Goal: Transaction & Acquisition: Purchase product/service

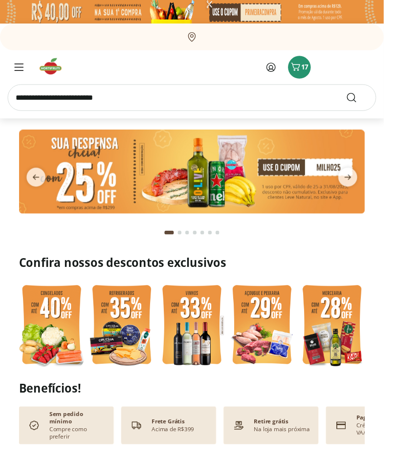
click at [270, 103] on input "search" at bounding box center [198, 100] width 381 height 27
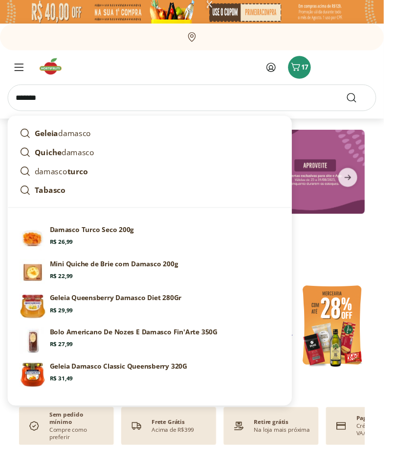
click at [114, 239] on p "Damasco Turco Seco 200g" at bounding box center [94, 237] width 87 height 10
type input "**********"
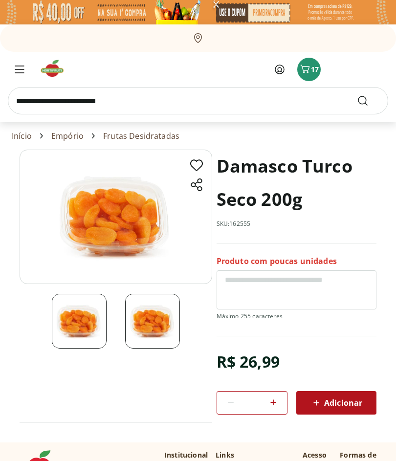
click at [337, 403] on span "Adicionar" at bounding box center [337, 403] width 52 height 12
click at [102, 99] on input "search" at bounding box center [198, 100] width 381 height 27
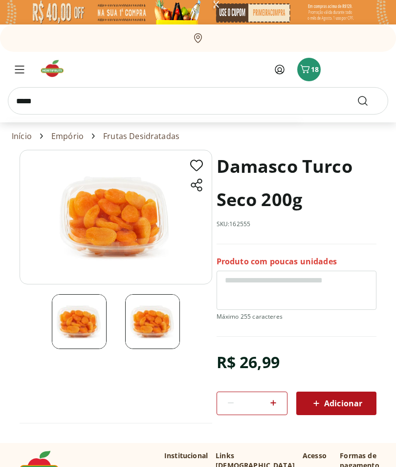
type input "*****"
click at [369, 101] on button "Submit Search" at bounding box center [368, 101] width 23 height 12
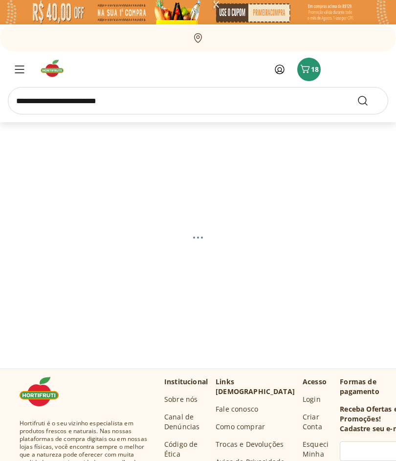
select select "**********"
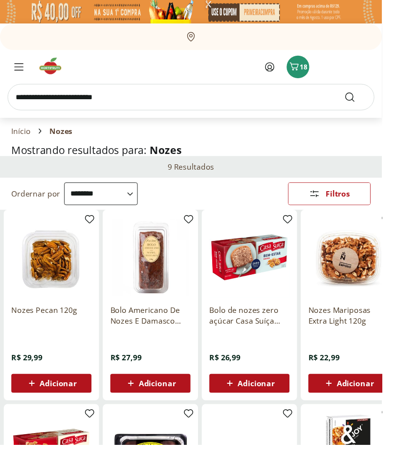
click at [64, 397] on span "Adicionar" at bounding box center [60, 398] width 38 height 8
click at [111, 100] on input "search" at bounding box center [198, 100] width 381 height 27
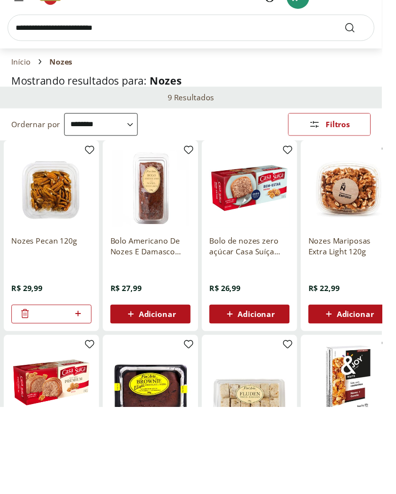
click at [368, 394] on span "Adicionar" at bounding box center [368, 398] width 38 height 8
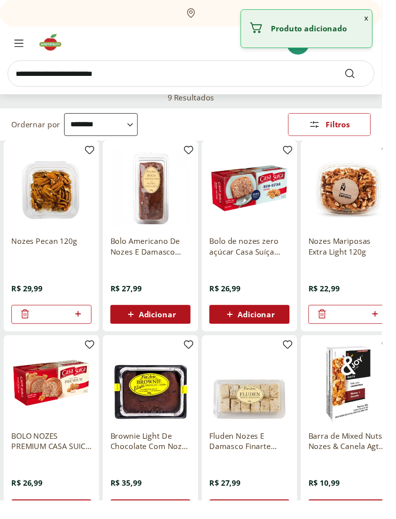
click at [137, 79] on input "search" at bounding box center [198, 76] width 381 height 27
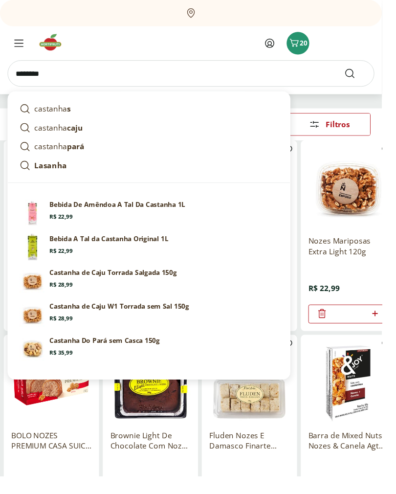
click at [73, 154] on strong "pará" at bounding box center [78, 152] width 18 height 11
type input "**********"
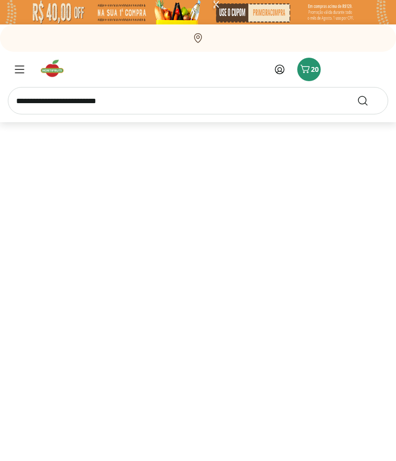
select select "**********"
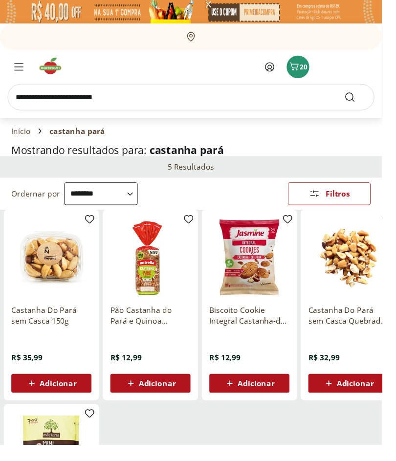
click at [375, 396] on span "Adicionar" at bounding box center [368, 398] width 38 height 8
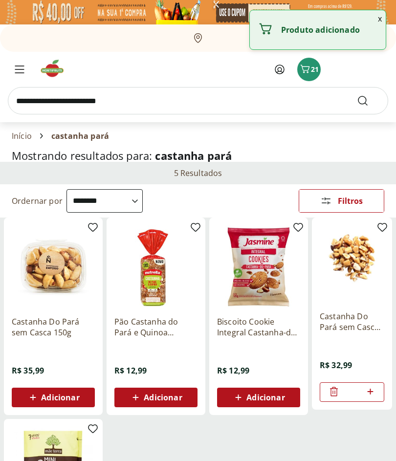
click at [44, 107] on input "search" at bounding box center [198, 100] width 381 height 27
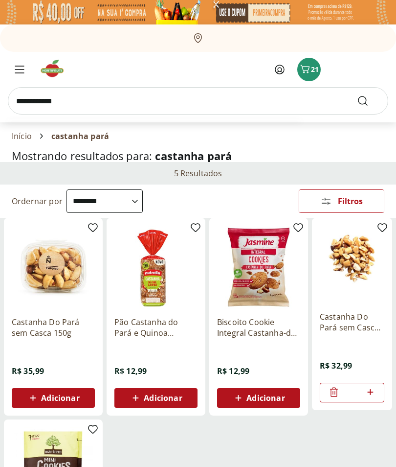
type input "**********"
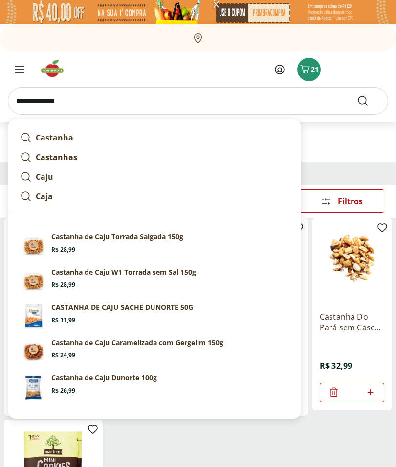
click at [369, 101] on button "Submit Search" at bounding box center [368, 101] width 23 height 12
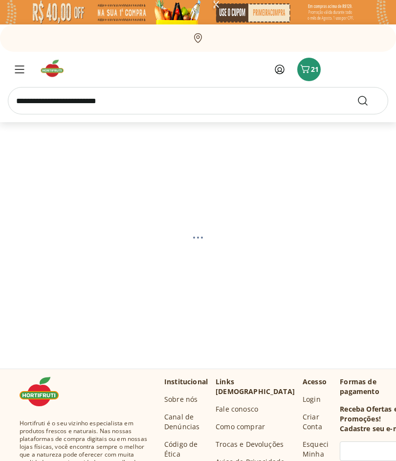
select select "**********"
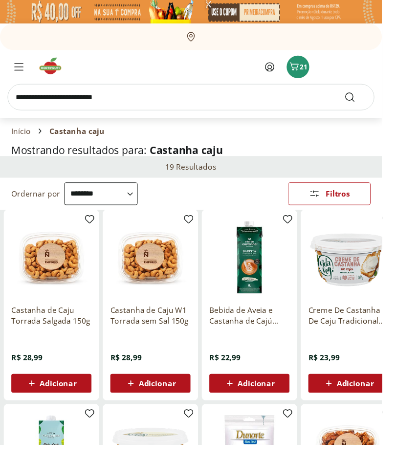
click at [64, 396] on span "Adicionar" at bounding box center [60, 398] width 38 height 8
click at [96, 98] on input "search" at bounding box center [198, 100] width 381 height 27
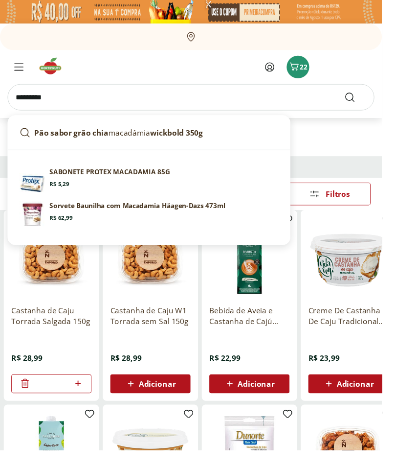
type input "*********"
click at [369, 101] on button "Submit Search" at bounding box center [368, 101] width 23 height 12
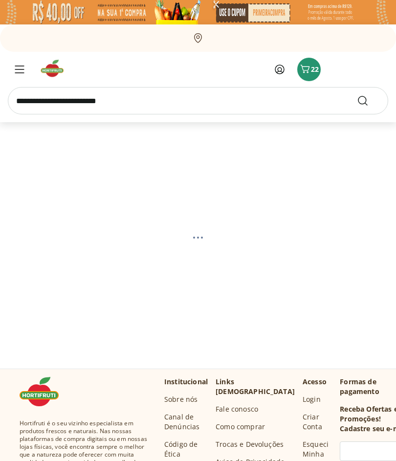
select select "**********"
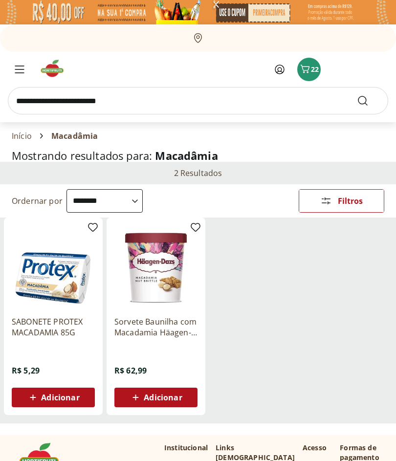
click at [306, 74] on icon "Carrinho" at bounding box center [305, 69] width 12 height 12
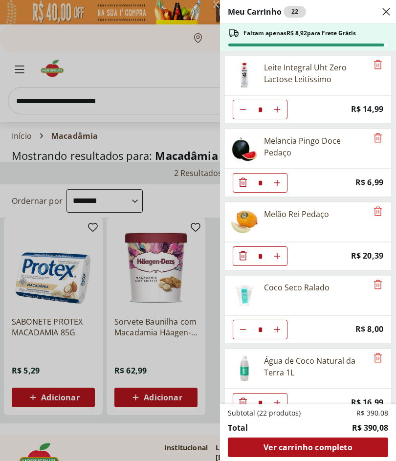
click at [238, 108] on button "Diminuir Quantidade" at bounding box center [243, 110] width 20 height 20
type input "*"
click at [132, 108] on div "Meu Carrinho 21 Faltam apenas R$ 23,91 para Frete Grátis Leite Integral Uht Zer…" at bounding box center [198, 230] width 396 height 461
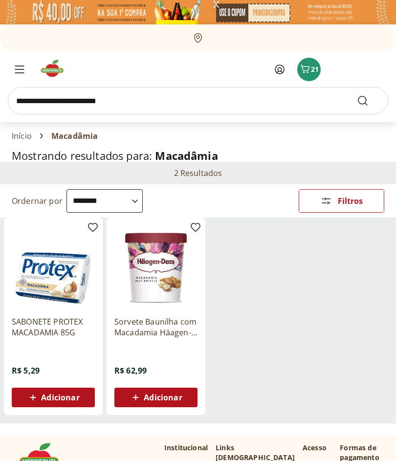
click at [175, 95] on input "search" at bounding box center [198, 100] width 381 height 27
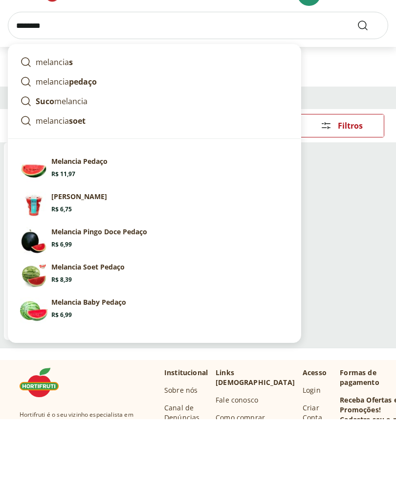
click at [104, 373] on section "Melancia Baby Pedaço Price: R$ 6,99" at bounding box center [170, 384] width 238 height 22
type input "**********"
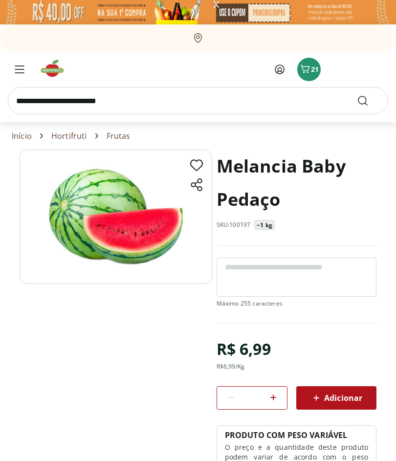
click at [340, 397] on span "Adicionar" at bounding box center [337, 398] width 52 height 12
click at [315, 69] on span "22" at bounding box center [315, 69] width 8 height 9
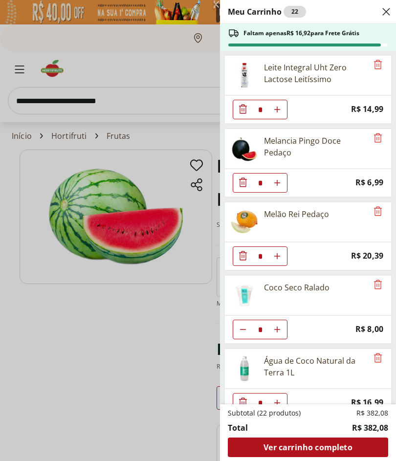
click at [381, 67] on icon "Remove" at bounding box center [378, 64] width 8 height 9
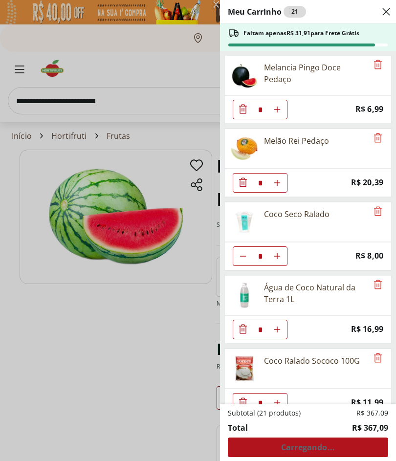
click at [377, 65] on icon "Remove" at bounding box center [378, 64] width 8 height 9
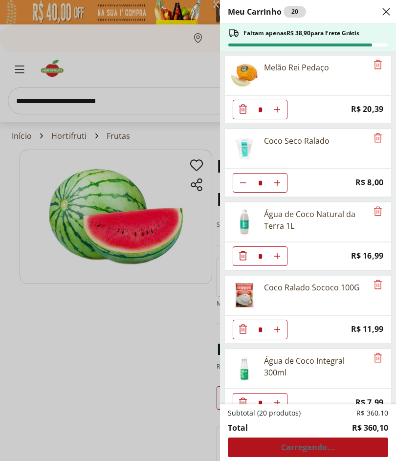
click at [36, 98] on div "Meu Carrinho 20 Faltam apenas R$ 38,90 para Frete Grátis Melão Rei Pedaço * Pri…" at bounding box center [198, 230] width 396 height 461
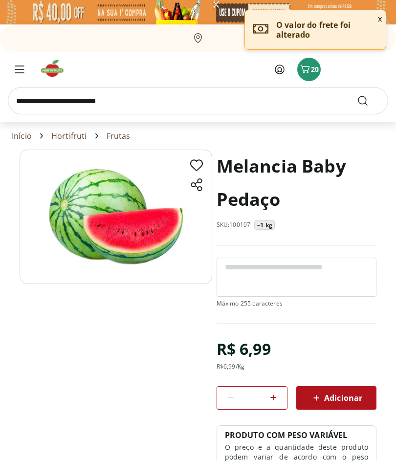
click at [43, 96] on input "search" at bounding box center [198, 100] width 381 height 27
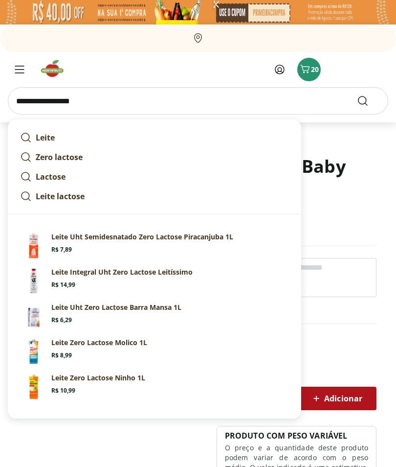
type input "**********"
click at [369, 101] on button "Submit Search" at bounding box center [368, 101] width 23 height 12
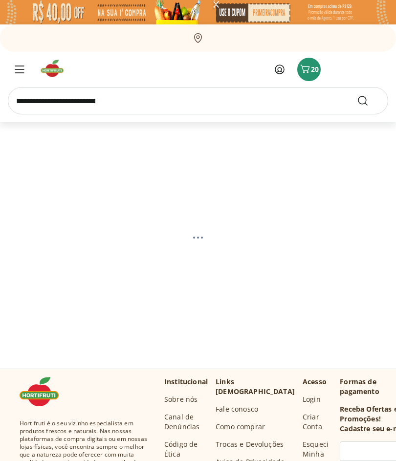
select select "**********"
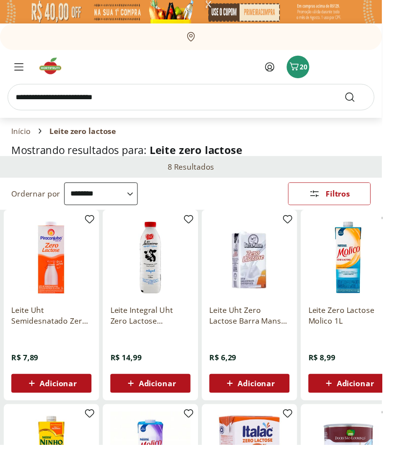
click at [167, 390] on div "Adicionar" at bounding box center [156, 398] width 68 height 18
click at [23, 95] on input "search" at bounding box center [198, 100] width 381 height 27
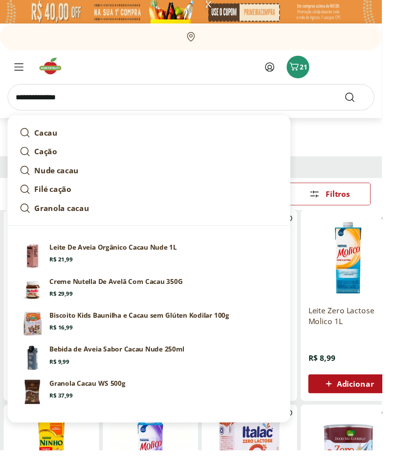
type input "**********"
click at [369, 101] on button "Submit Search" at bounding box center [368, 101] width 23 height 12
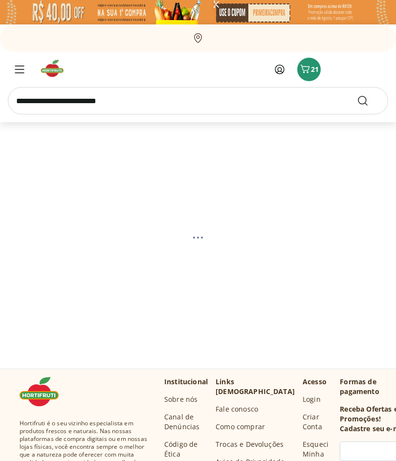
select select "**********"
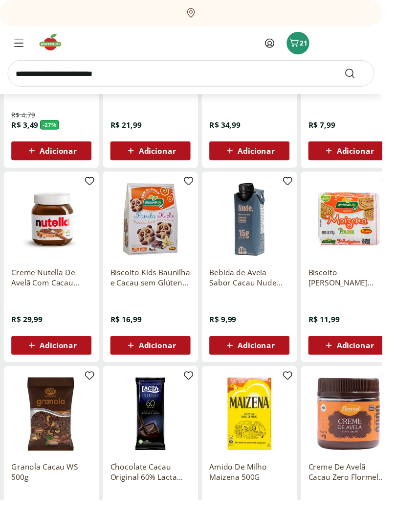
scroll to position [241, 0]
click at [127, 79] on input "search" at bounding box center [198, 76] width 381 height 27
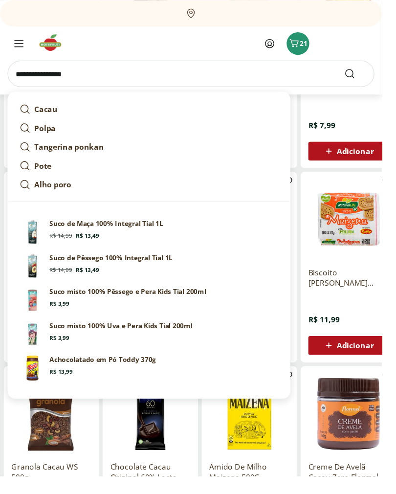
type input "**********"
click at [369, 76] on button "Submit Search" at bounding box center [368, 76] width 23 height 12
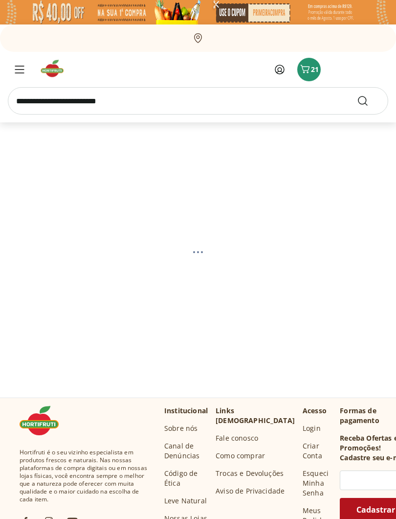
select select "**********"
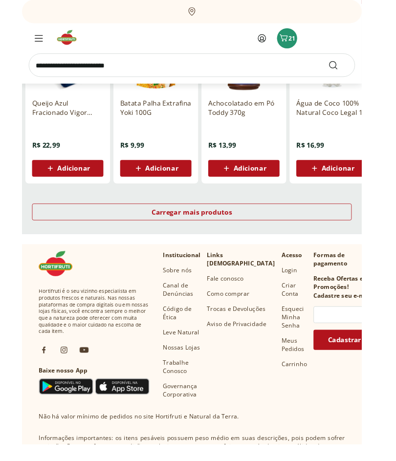
scroll to position [600, 0]
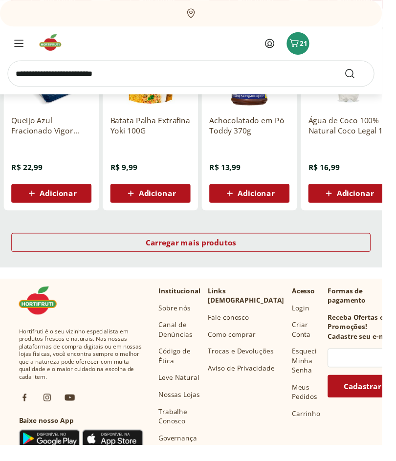
click at [227, 243] on div "Carregar mais produtos" at bounding box center [198, 252] width 373 height 20
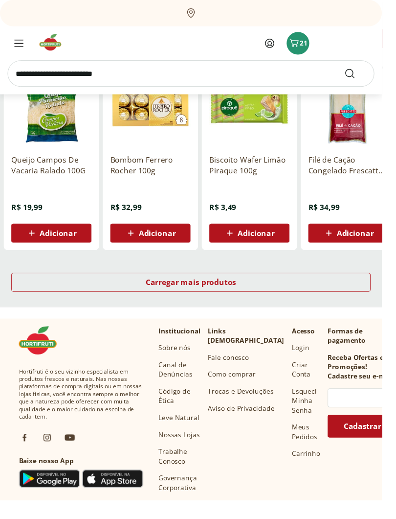
scroll to position [1168, 0]
click at [201, 292] on span "Carregar mais produtos" at bounding box center [198, 292] width 94 height 8
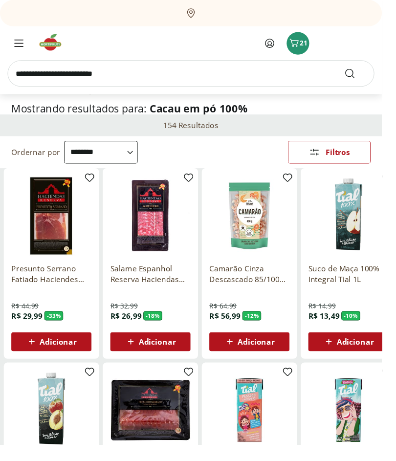
scroll to position [43, 0]
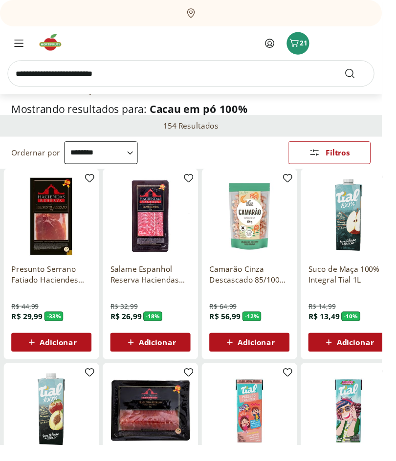
click at [8, 46] on button "Menu" at bounding box center [19, 44] width 23 height 23
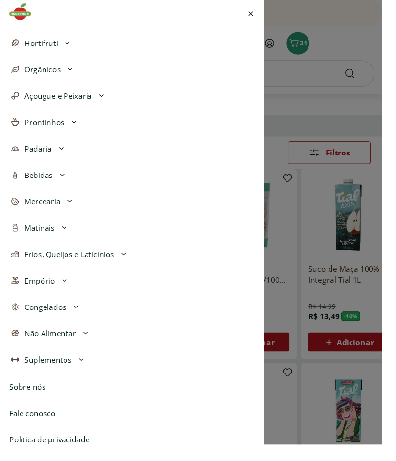
scroll to position [93, 0]
click at [62, 293] on icon at bounding box center [67, 292] width 12 height 12
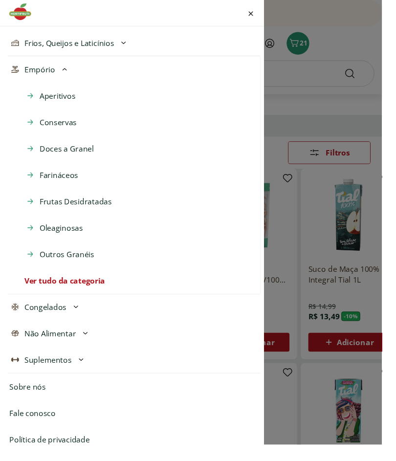
scroll to position [313, 0]
click at [48, 236] on span "Oleaginosas" at bounding box center [63, 237] width 45 height 12
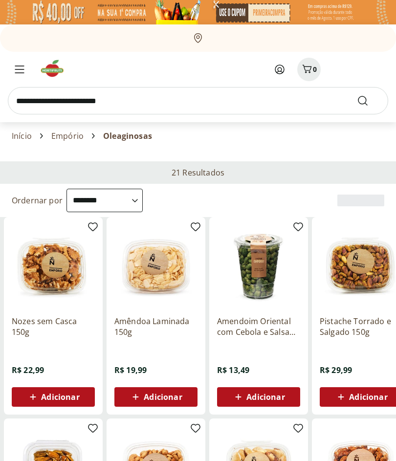
select select "**********"
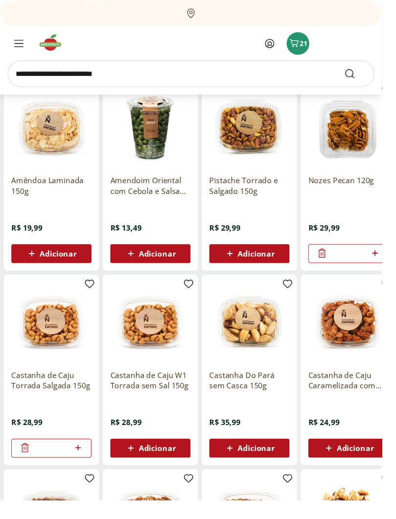
scroll to position [135, 0]
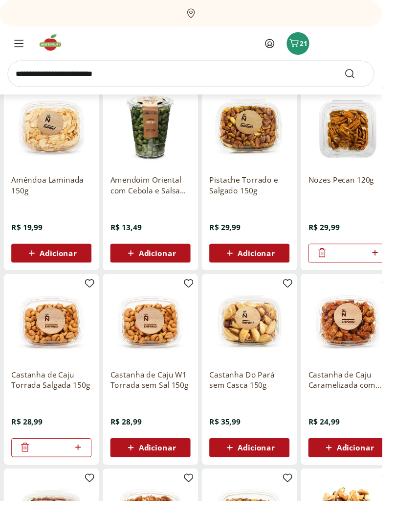
click at [260, 259] on span "Adicionar" at bounding box center [266, 262] width 38 height 8
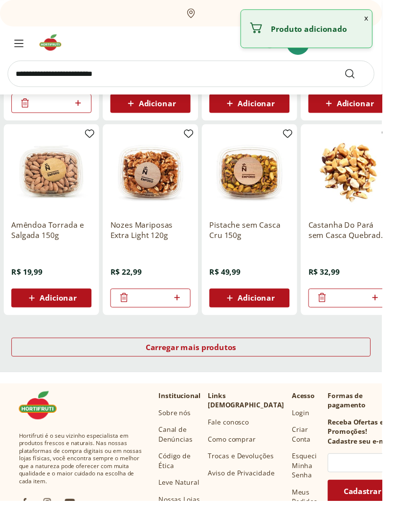
scroll to position [498, 0]
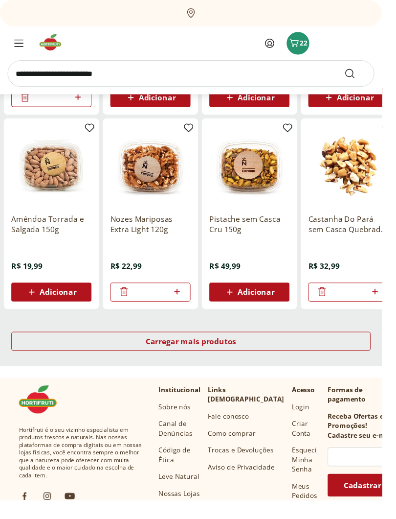
click at [212, 350] on span "Carregar mais produtos" at bounding box center [198, 354] width 94 height 8
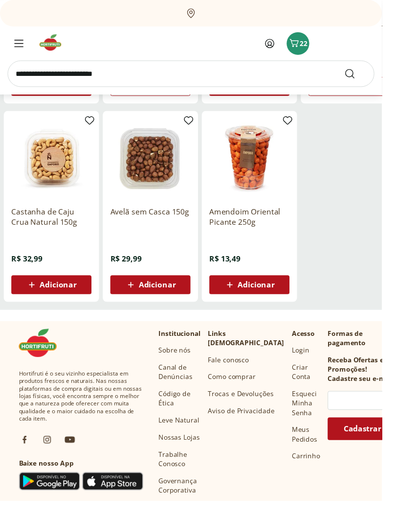
scroll to position [712, 0]
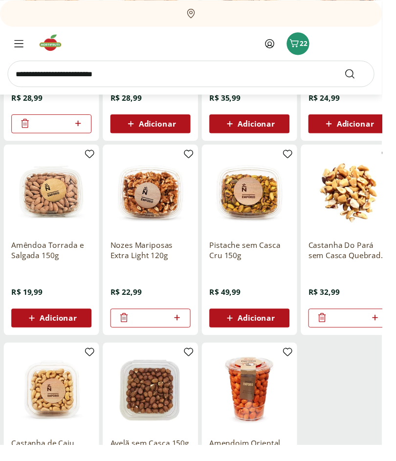
click at [14, 49] on span "Menu" at bounding box center [20, 45] width 12 height 12
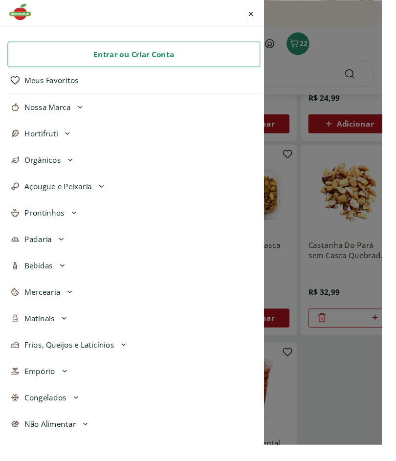
scroll to position [471, 0]
click at [68, 383] on icon at bounding box center [67, 385] width 12 height 12
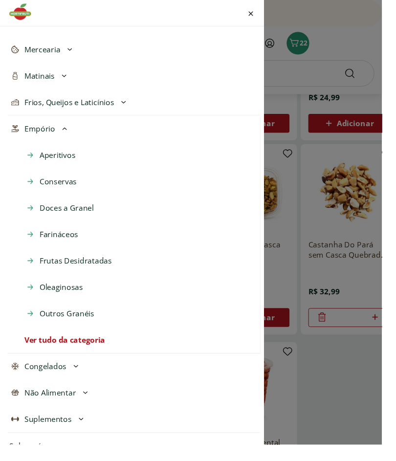
scroll to position [251, 0]
click at [76, 329] on span "Outros Granéis" at bounding box center [69, 325] width 57 height 12
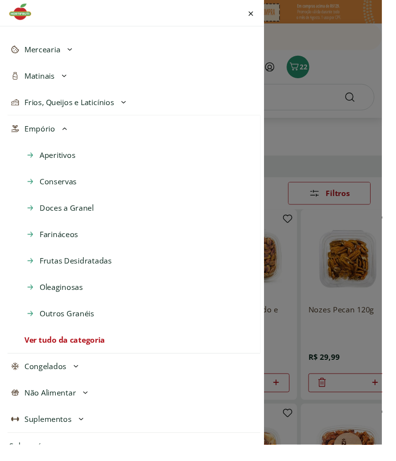
click at [68, 244] on span "Farináceos" at bounding box center [61, 243] width 40 height 12
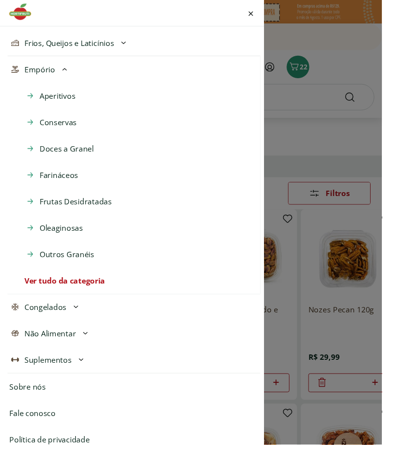
scroll to position [313, 0]
click at [73, 375] on span "Suplementos" at bounding box center [49, 374] width 49 height 12
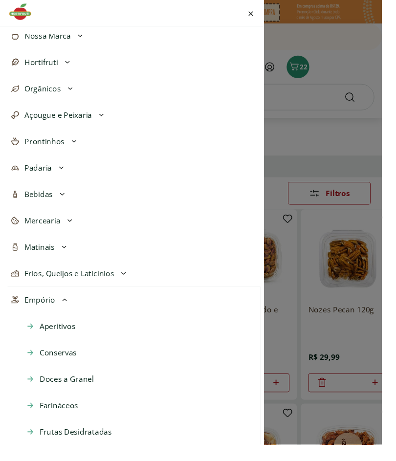
scroll to position [73, 0]
click at [60, 231] on span "Mercearia" at bounding box center [43, 230] width 37 height 12
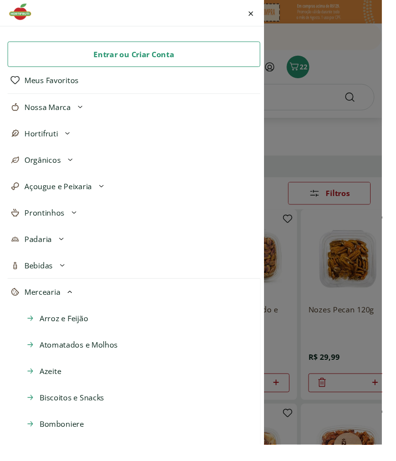
scroll to position [0, 0]
click at [25, 112] on span "Nossa Marca" at bounding box center [49, 111] width 48 height 12
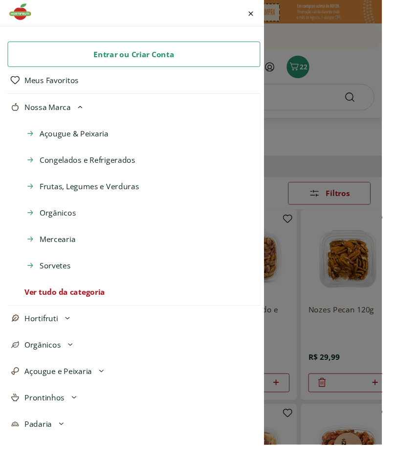
click at [47, 217] on span "Orgânicos" at bounding box center [60, 221] width 38 height 12
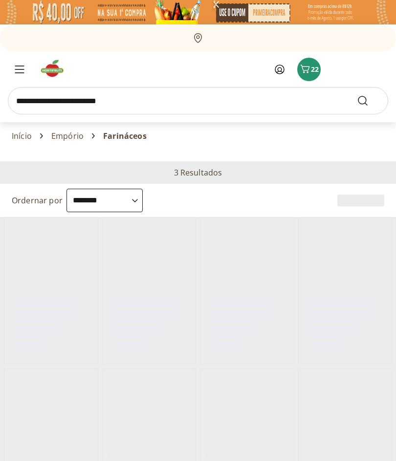
select select "**********"
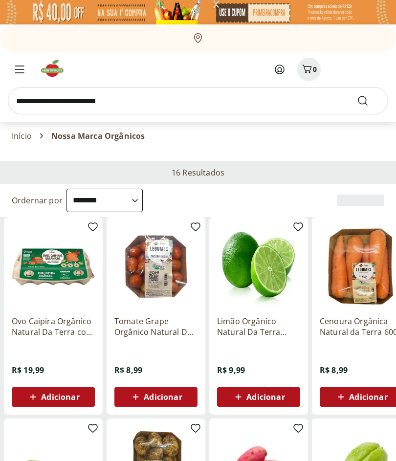
select select "**********"
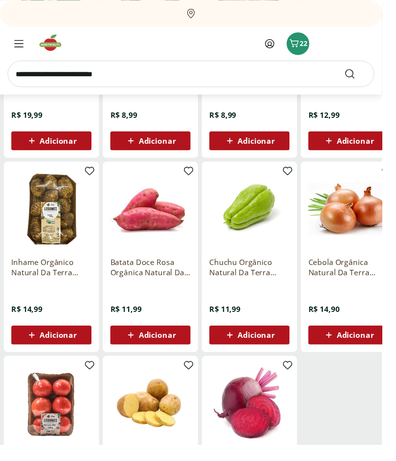
scroll to position [251, 0]
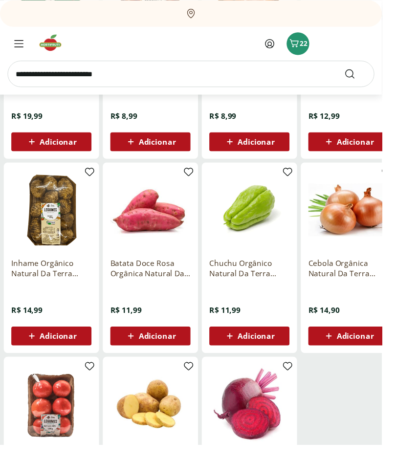
click at [11, 49] on div "Menu" at bounding box center [20, 45] width 20 height 12
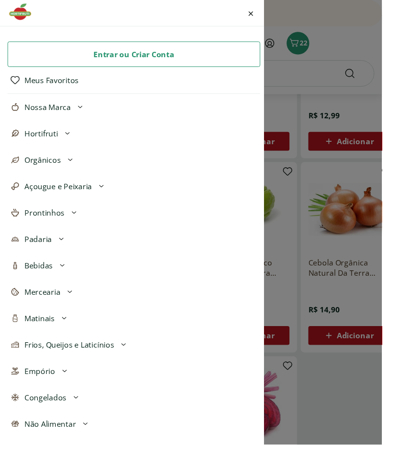
click at [265, 15] on div "Fechar menu" at bounding box center [260, 13] width 12 height 23
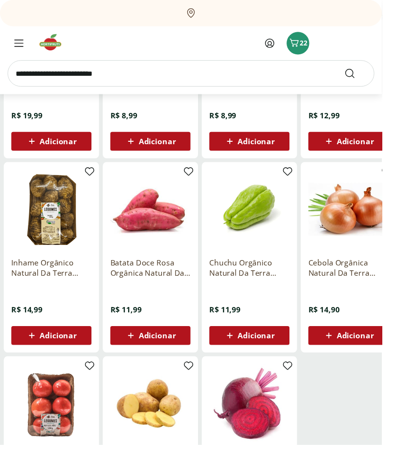
click at [134, 77] on input "search" at bounding box center [198, 76] width 381 height 27
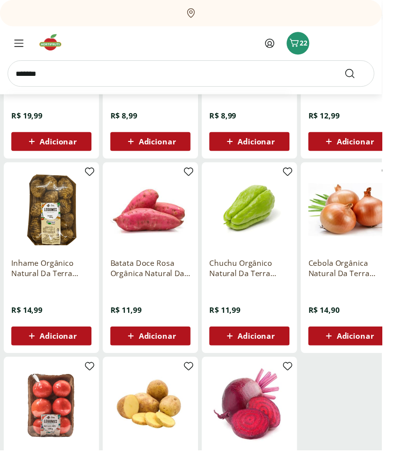
type input "*******"
click at [369, 76] on button "Submit Search" at bounding box center [368, 76] width 23 height 12
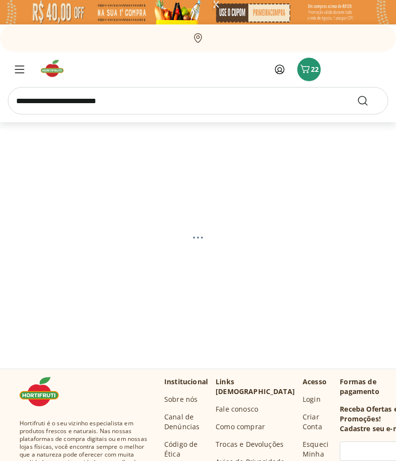
select select "**********"
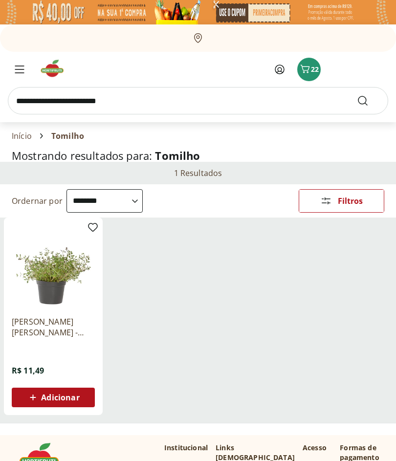
click at [14, 69] on span "Menu" at bounding box center [20, 70] width 12 height 12
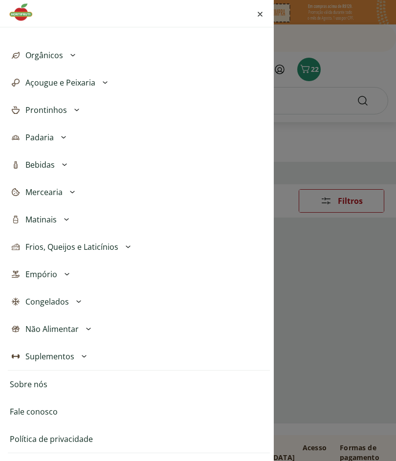
scroll to position [111, 0]
click at [68, 194] on icon at bounding box center [73, 192] width 12 height 12
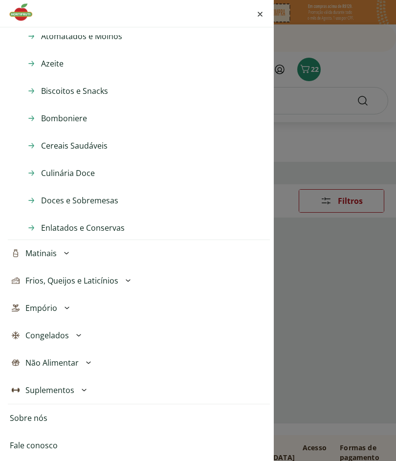
scroll to position [322, 0]
click at [58, 307] on button "Empório" at bounding box center [139, 307] width 262 height 27
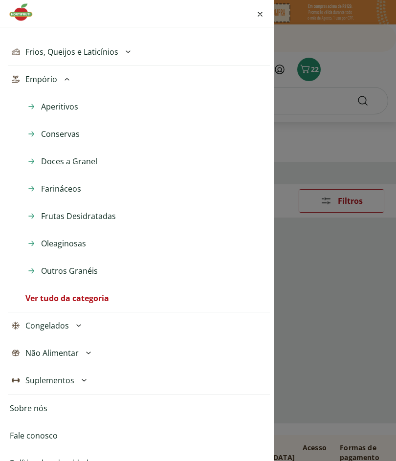
scroll to position [548, 0]
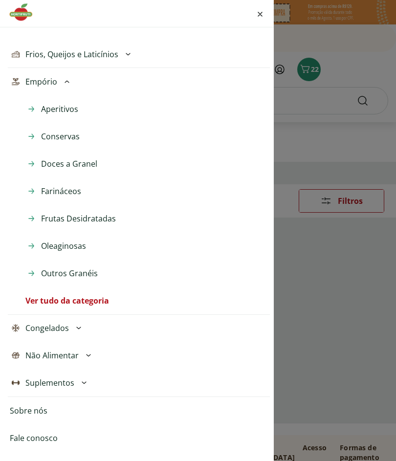
click at [80, 277] on span "Outros Granéis" at bounding box center [69, 274] width 57 height 12
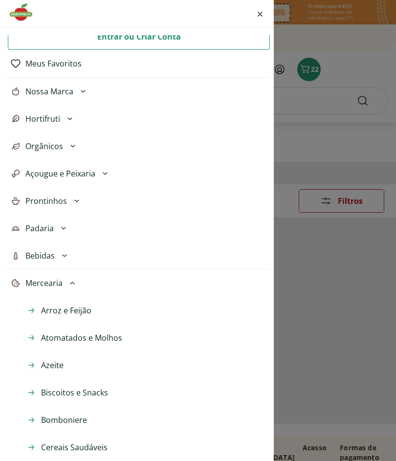
scroll to position [18, 0]
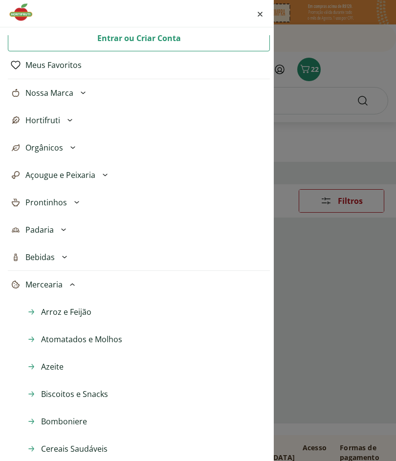
click at [61, 118] on button "Hortifruti" at bounding box center [139, 120] width 262 height 27
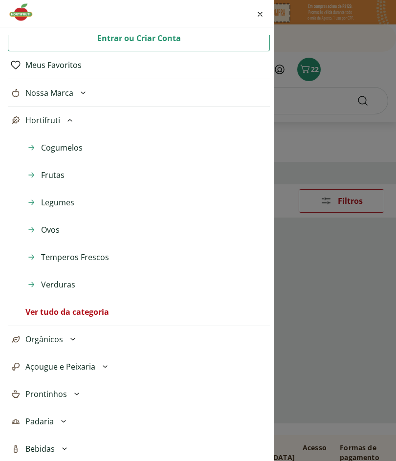
click at [93, 253] on span "Temperos Frescos" at bounding box center [75, 257] width 68 height 12
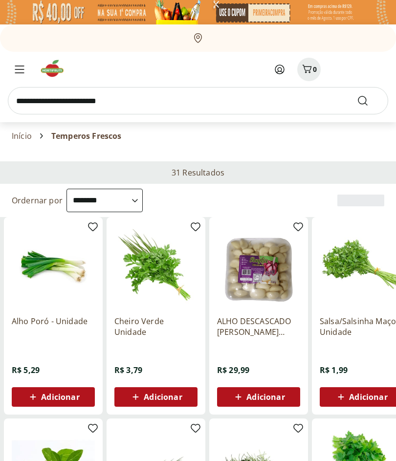
select select "**********"
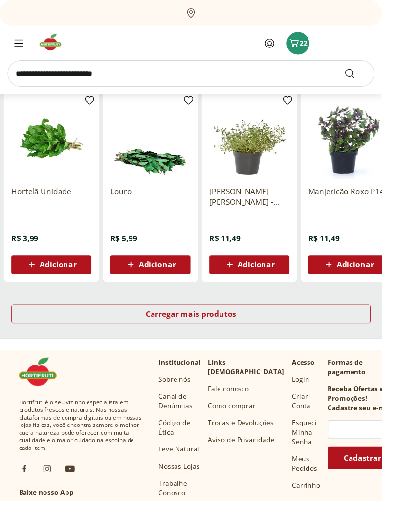
scroll to position [527, 0]
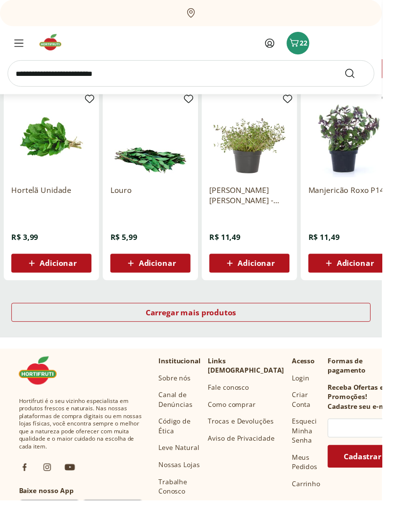
click at [211, 316] on div "Carregar mais produtos" at bounding box center [198, 324] width 373 height 20
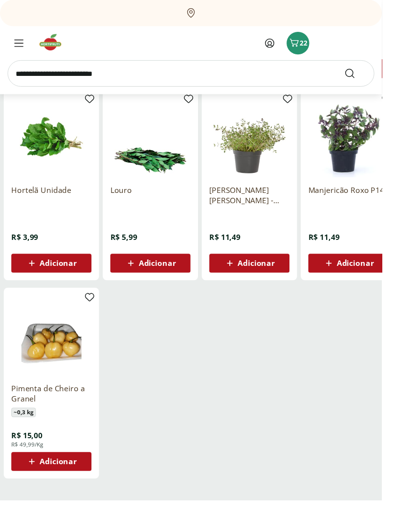
scroll to position [527, 0]
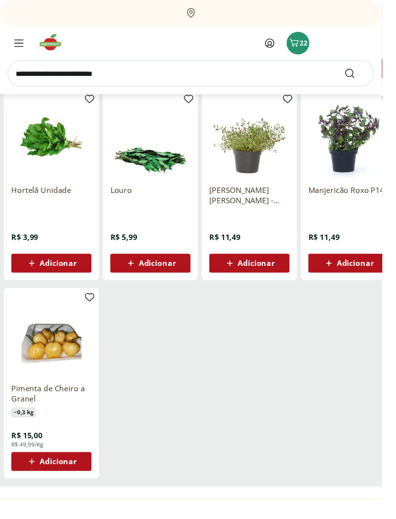
click at [8, 48] on button "Menu" at bounding box center [19, 44] width 23 height 23
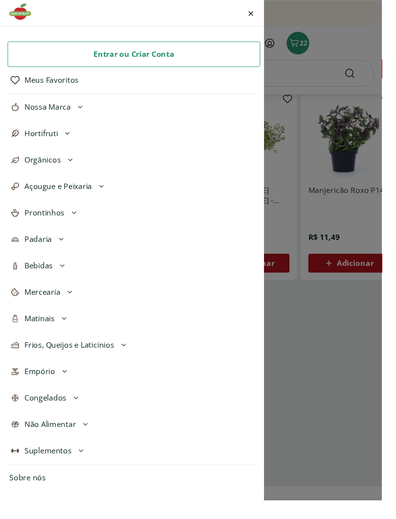
click at [68, 224] on button "Prontinhos" at bounding box center [139, 220] width 262 height 27
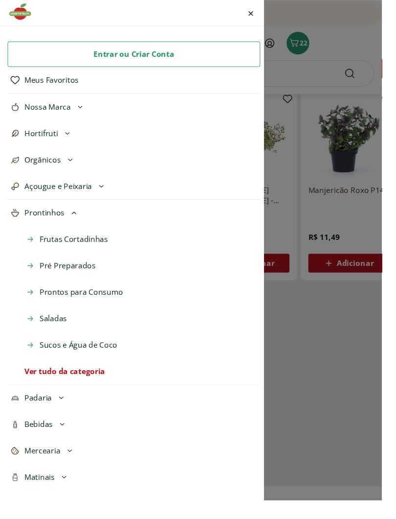
click at [97, 298] on span "Prontos para Consumo" at bounding box center [84, 303] width 87 height 12
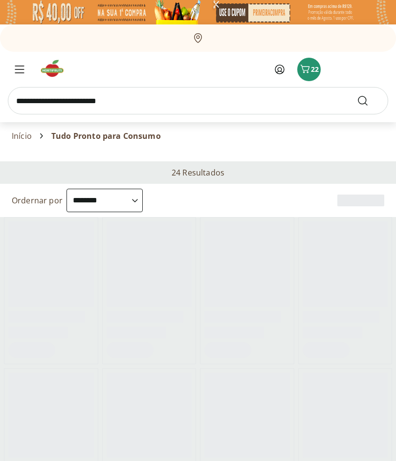
select select "**********"
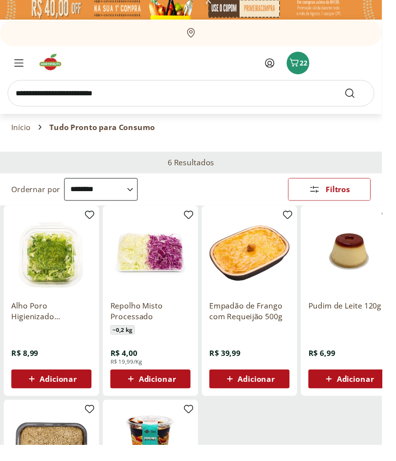
scroll to position [4, 0]
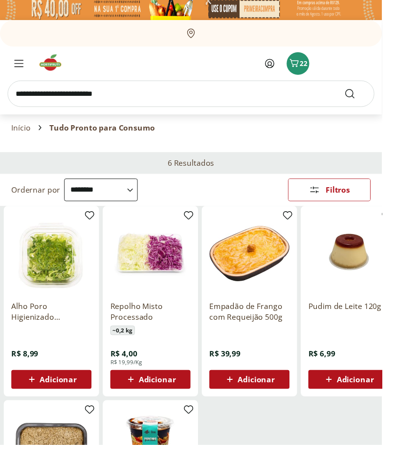
click at [14, 65] on span "Menu" at bounding box center [20, 66] width 12 height 12
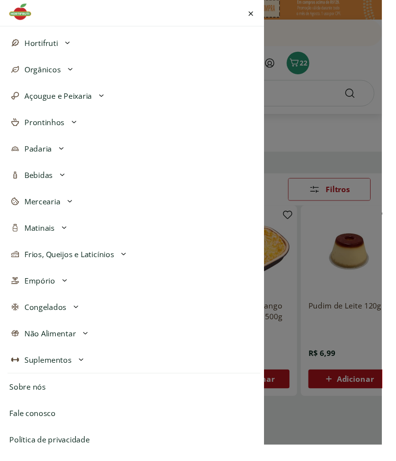
scroll to position [93, 0]
click at [57, 296] on button "Empório" at bounding box center [139, 291] width 262 height 27
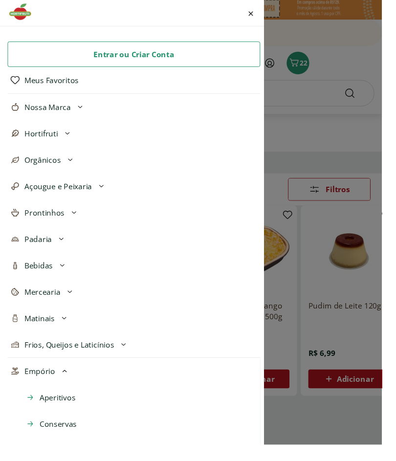
scroll to position [0, 0]
click at [61, 142] on button "Hortifruti" at bounding box center [139, 138] width 262 height 27
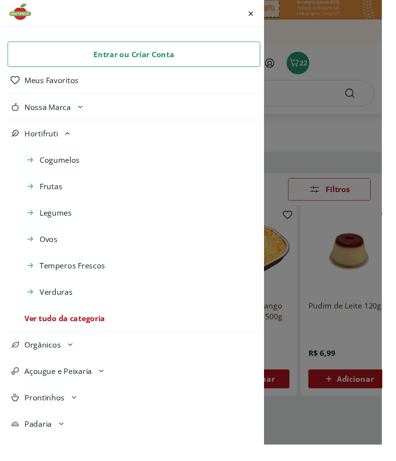
click at [82, 278] on span "Temperos Frescos" at bounding box center [75, 276] width 68 height 12
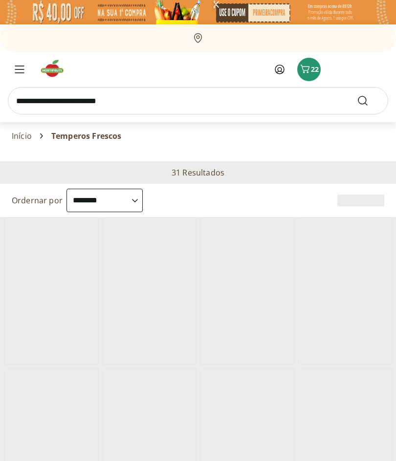
select select "**********"
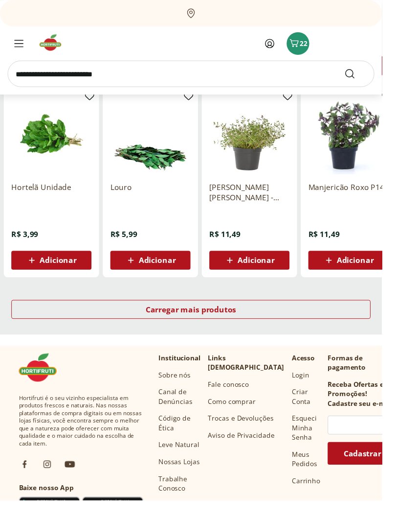
scroll to position [531, 0]
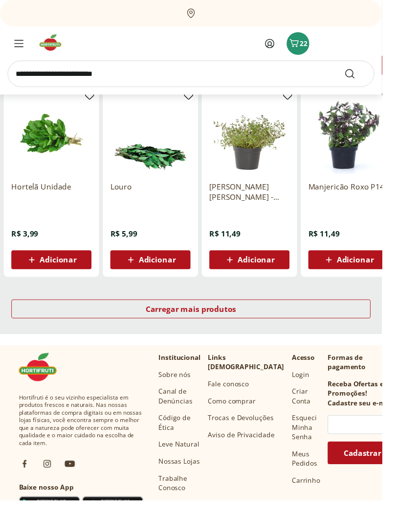
click at [207, 316] on span "Carregar mais produtos" at bounding box center [198, 320] width 94 height 8
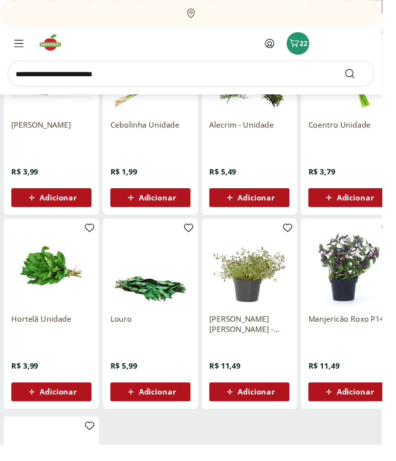
scroll to position [384, 0]
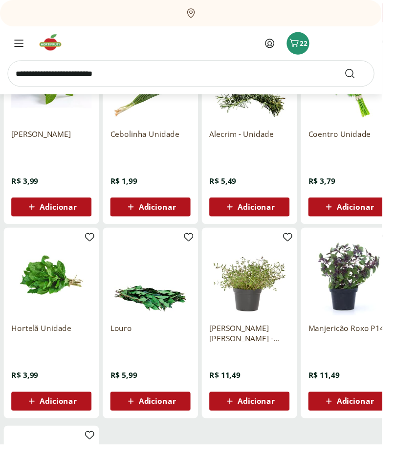
click at [14, 40] on span "Menu" at bounding box center [20, 45] width 12 height 12
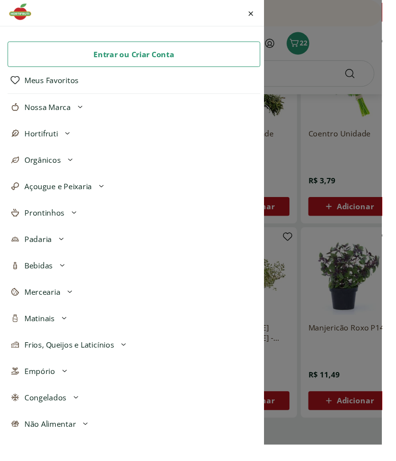
click at [30, 189] on span "Açougue e Peixaria" at bounding box center [60, 193] width 70 height 12
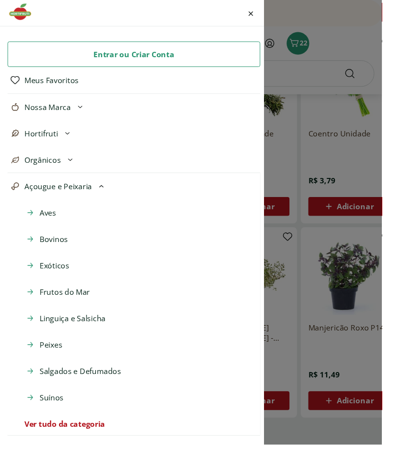
click at [58, 274] on span "Exóticos" at bounding box center [56, 276] width 31 height 12
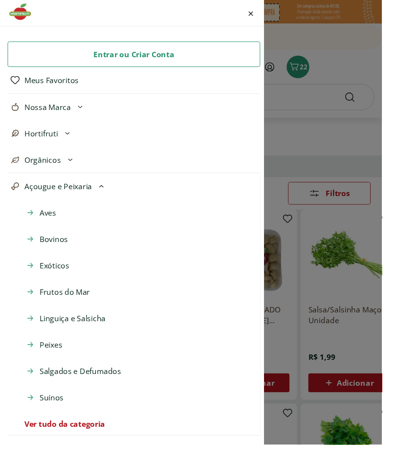
click at [60, 251] on span "Bovinos" at bounding box center [55, 248] width 29 height 12
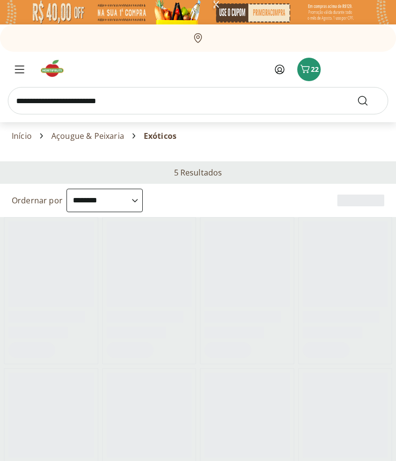
select select "**********"
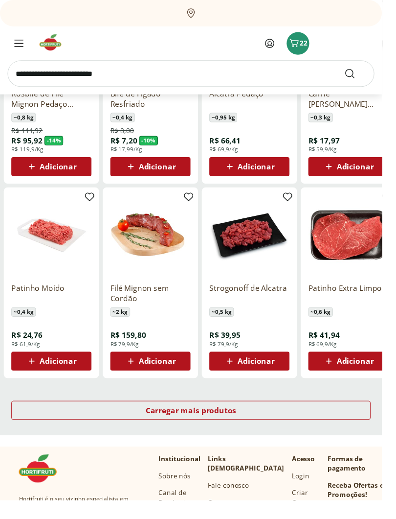
scroll to position [427, 0]
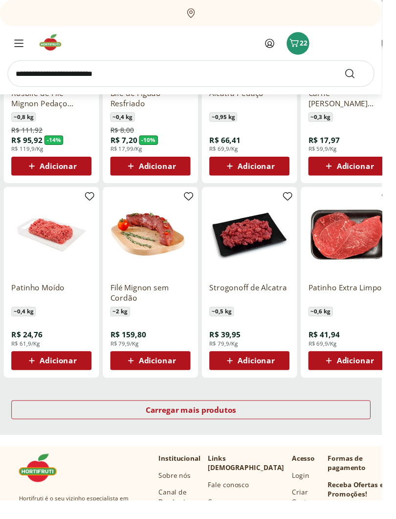
click at [261, 419] on div "Carregar mais produtos" at bounding box center [198, 425] width 373 height 20
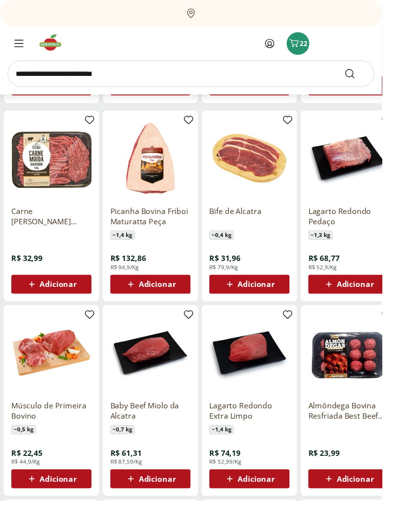
scroll to position [712, 0]
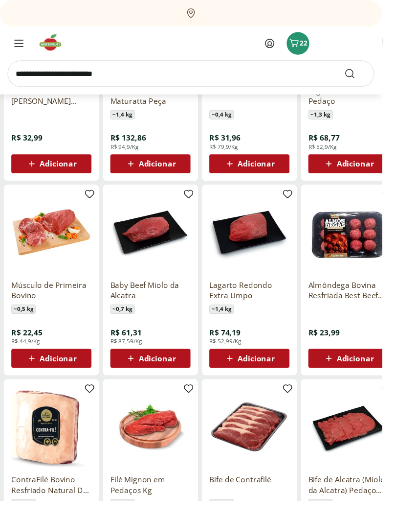
scroll to position [845, 0]
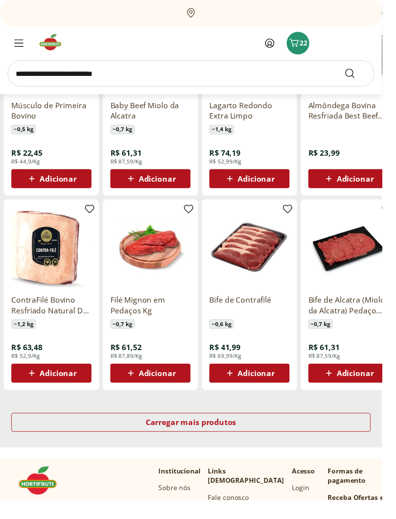
click at [198, 434] on span "Carregar mais produtos" at bounding box center [198, 438] width 94 height 8
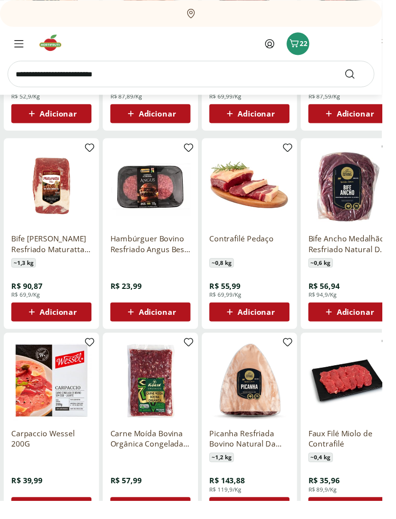
scroll to position [1311, 0]
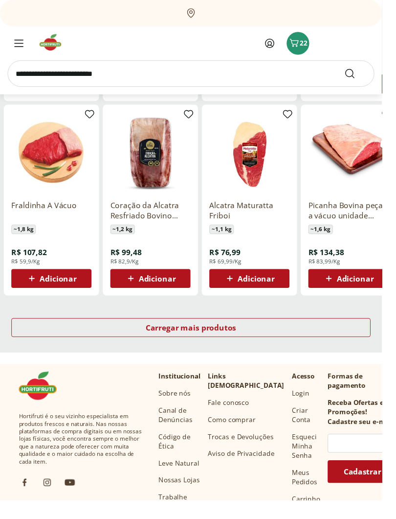
scroll to position [1730, 0]
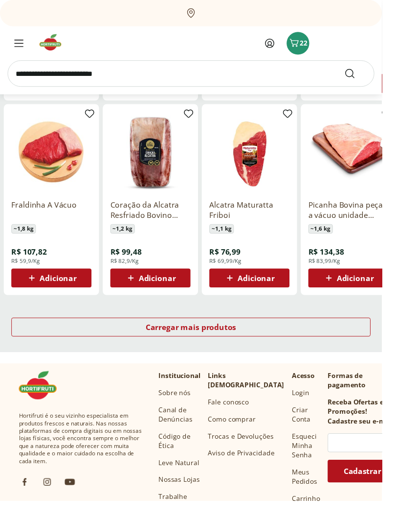
click at [193, 339] on span "Carregar mais produtos" at bounding box center [198, 339] width 94 height 8
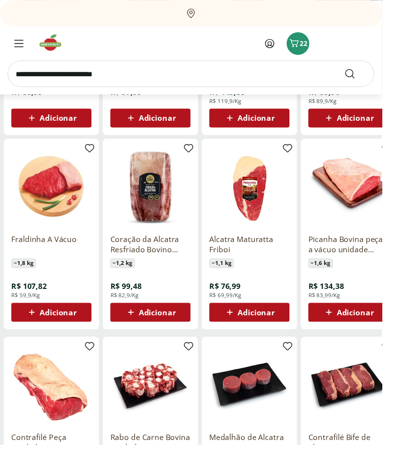
scroll to position [1693, 0]
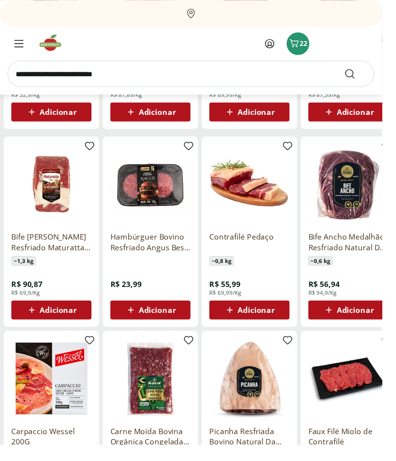
scroll to position [1292, 0]
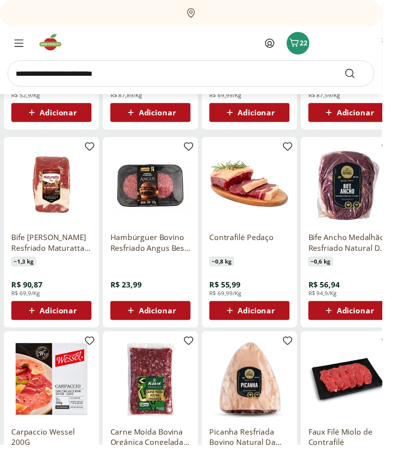
click at [312, 43] on span "22" at bounding box center [315, 44] width 8 height 9
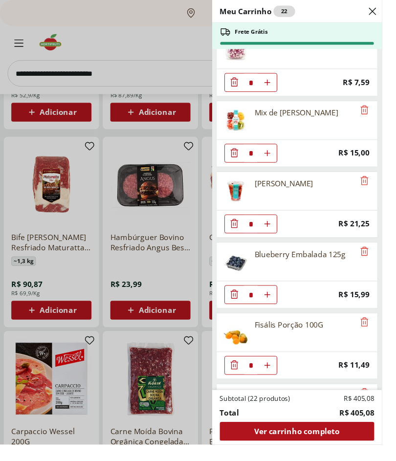
scroll to position [537, 0]
click at [384, 186] on icon "Remove" at bounding box center [378, 188] width 12 height 12
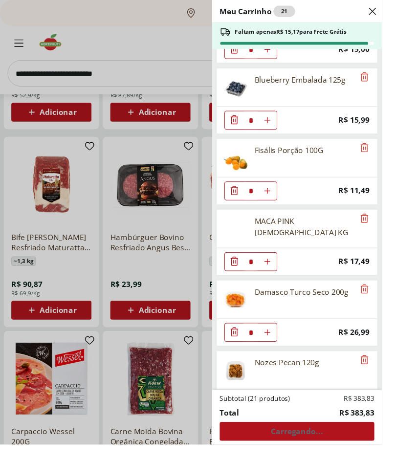
scroll to position [646, 0]
type input "*"
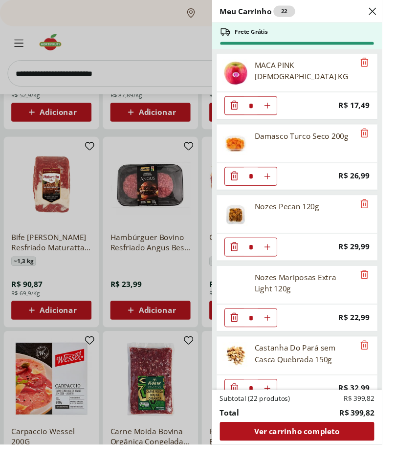
scroll to position [807, 0]
click at [384, 282] on icon "Remove" at bounding box center [378, 285] width 12 height 12
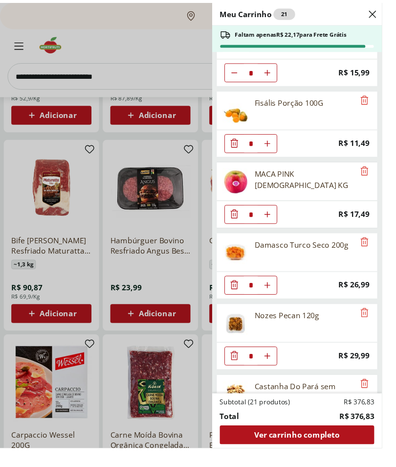
scroll to position [699, 0]
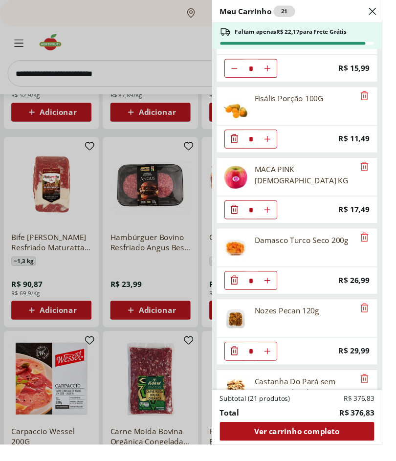
click at [384, 174] on icon "Remove" at bounding box center [378, 173] width 12 height 12
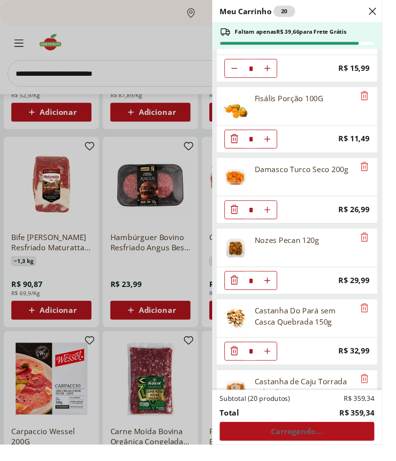
click at [42, 70] on div "Meu Carrinho 20 Faltam apenas R$ 39,66 para Frete Grátis Melão Rei Pedaço * Pri…" at bounding box center [198, 230] width 396 height 461
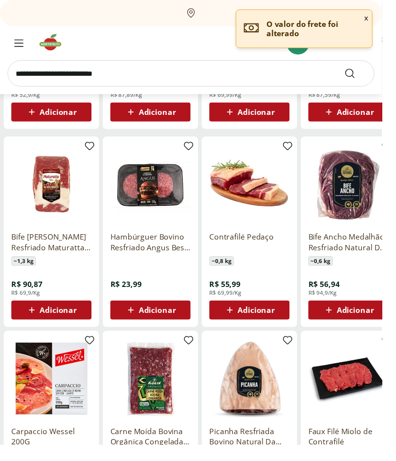
click at [57, 79] on input "search" at bounding box center [198, 76] width 381 height 27
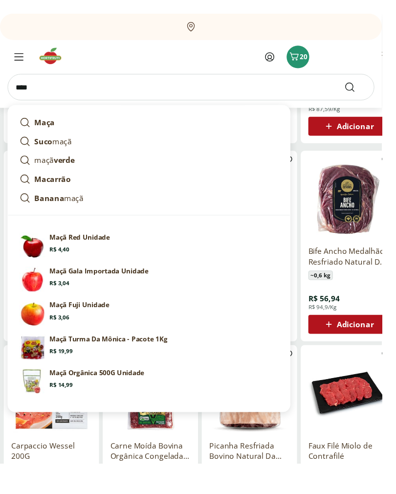
scroll to position [1286, 0]
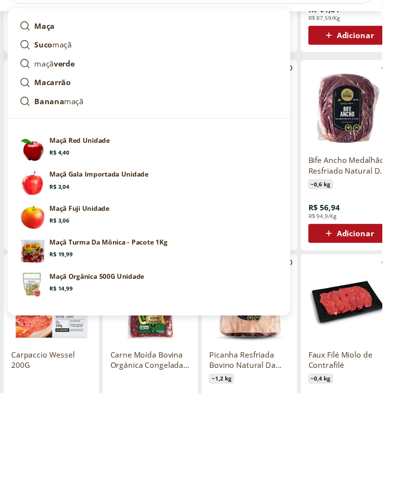
click at [56, 297] on p "Maçã Fuji Unidade" at bounding box center [82, 302] width 62 height 10
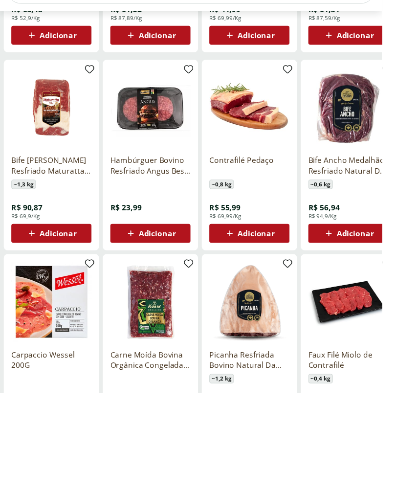
scroll to position [0, 0]
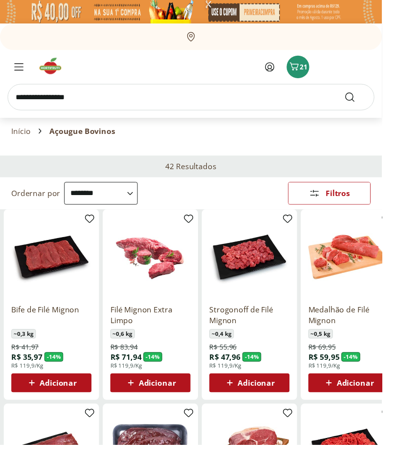
click at [313, 71] on span "21" at bounding box center [315, 69] width 8 height 9
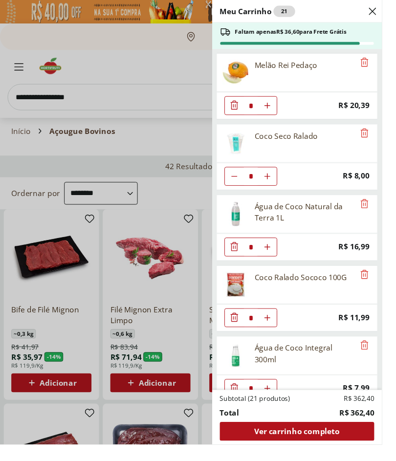
click at [105, 55] on div "Meu Carrinho 21 Faltam apenas R$ 36,60 para Frete Grátis Melão Rei Pedaço * Pri…" at bounding box center [198, 230] width 396 height 461
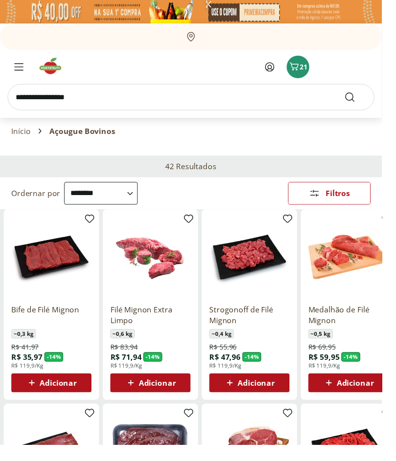
click at [94, 108] on input "**********" at bounding box center [198, 100] width 381 height 27
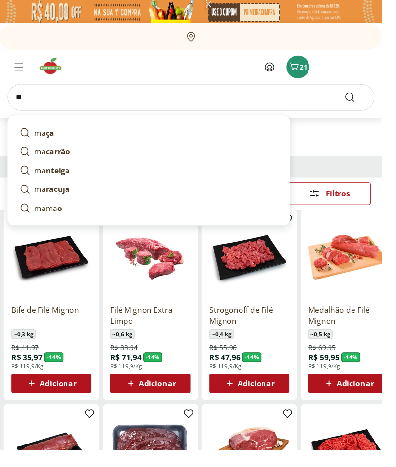
type input "*"
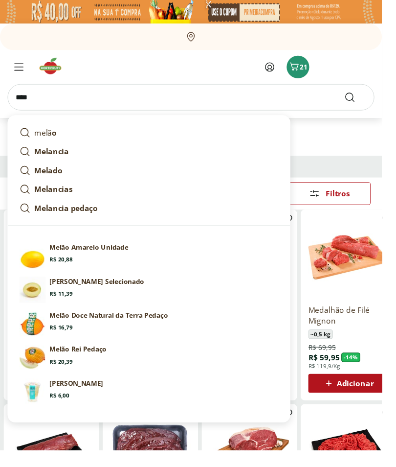
type input "*****"
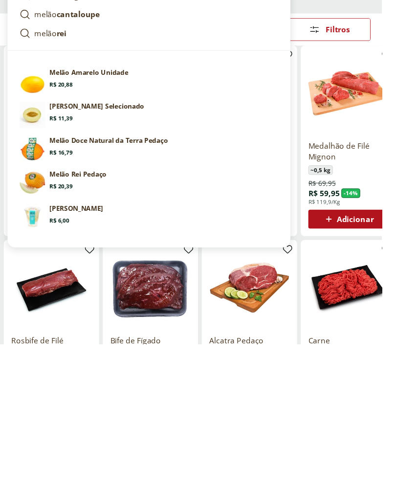
scroll to position [33, 0]
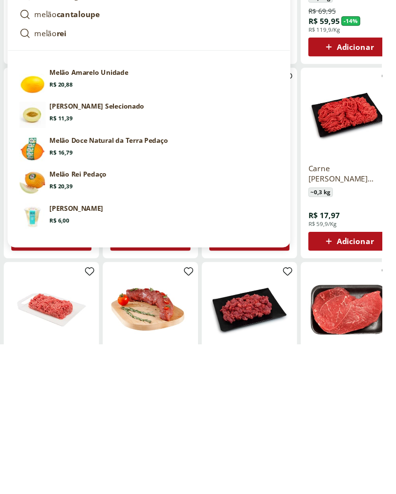
scroll to position [212, 0]
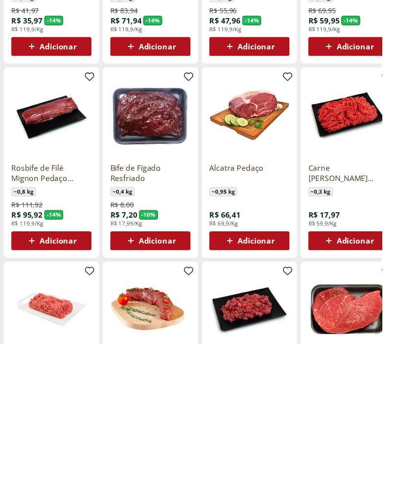
click at [16, 416] on img at bounding box center [53, 457] width 83 height 83
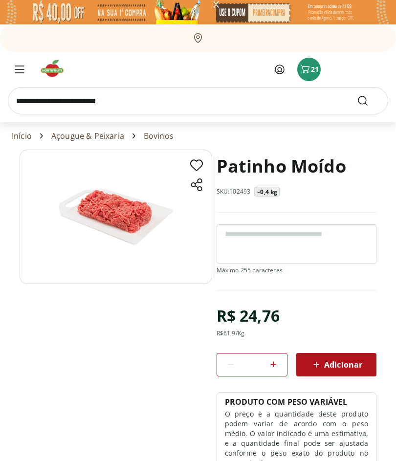
click at [353, 369] on span "Adicionar" at bounding box center [337, 365] width 52 height 12
click at [311, 74] on span "22" at bounding box center [315, 69] width 8 height 9
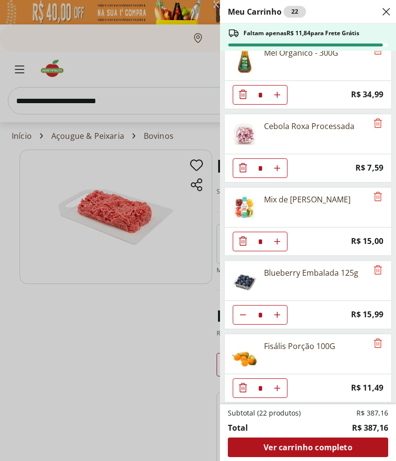
scroll to position [453, 0]
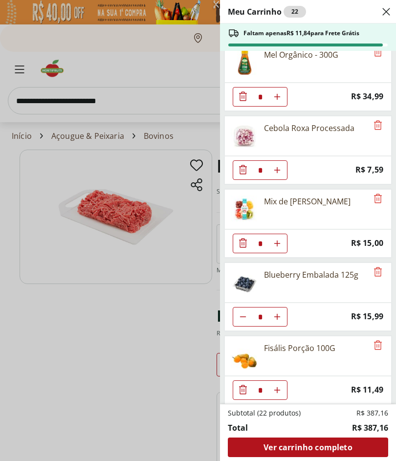
click at [380, 126] on icon "Remove" at bounding box center [378, 125] width 12 height 12
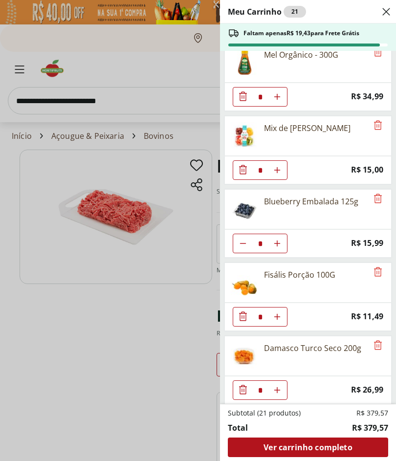
click at [379, 128] on icon "Remove" at bounding box center [378, 125] width 12 height 12
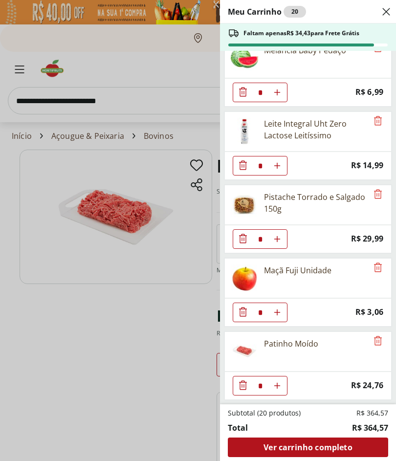
scroll to position [971, 0]
click at [131, 339] on div "Meu Carrinho 20 Faltam apenas R$ 34,43 para Frete Grátis Melão Rei Pedaço * Pri…" at bounding box center [198, 230] width 396 height 461
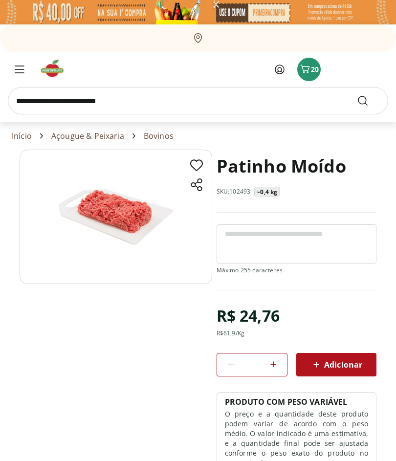
click at [313, 71] on span "20" at bounding box center [315, 69] width 8 height 9
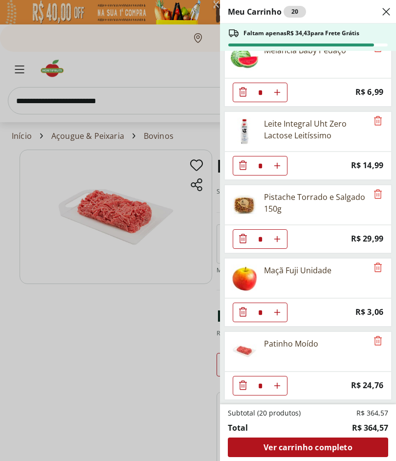
click at [11, 68] on div "Meu Carrinho 20 Faltam apenas R$ 34,43 para Frete Grátis Melão Rei Pedaço * Pri…" at bounding box center [198, 230] width 396 height 461
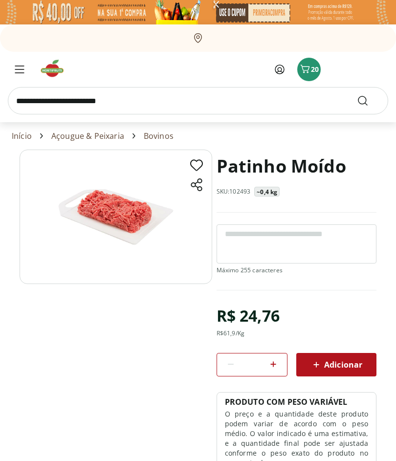
click at [22, 73] on span "Menu" at bounding box center [20, 70] width 12 height 12
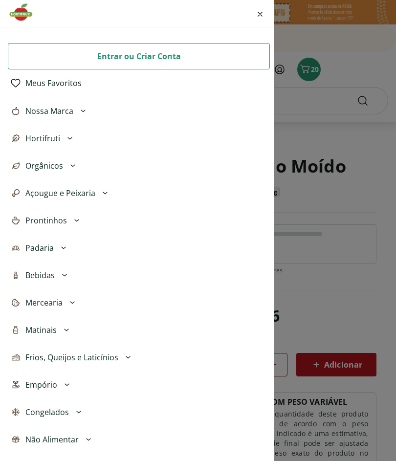
click at [75, 166] on icon at bounding box center [73, 166] width 12 height 12
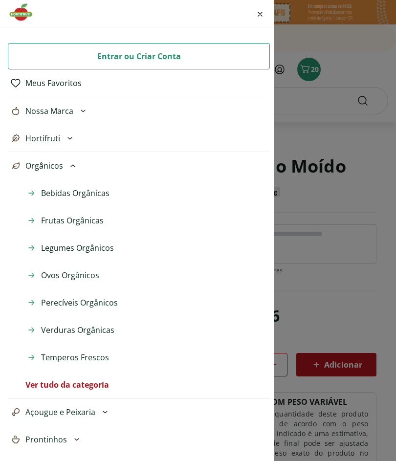
click at [94, 220] on span "Frutas Orgânicas" at bounding box center [72, 221] width 63 height 12
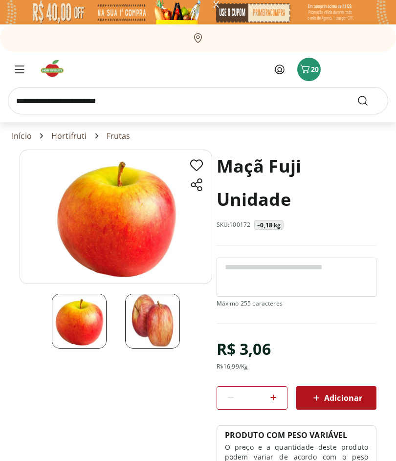
click at [342, 394] on span "Adicionar" at bounding box center [337, 398] width 52 height 12
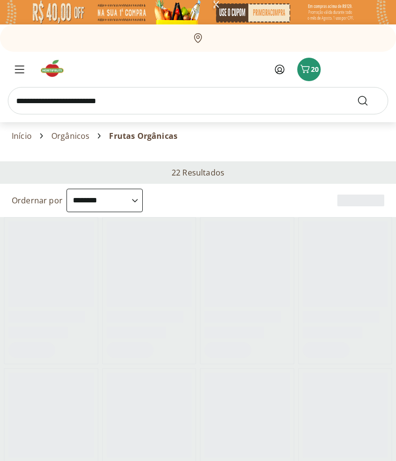
select select "**********"
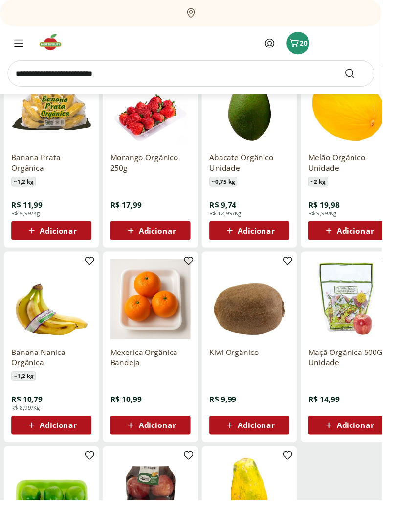
scroll to position [159, 0]
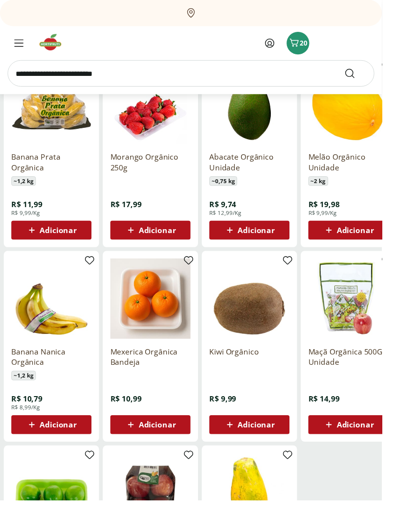
click at [396, 148] on img at bounding box center [361, 108] width 83 height 83
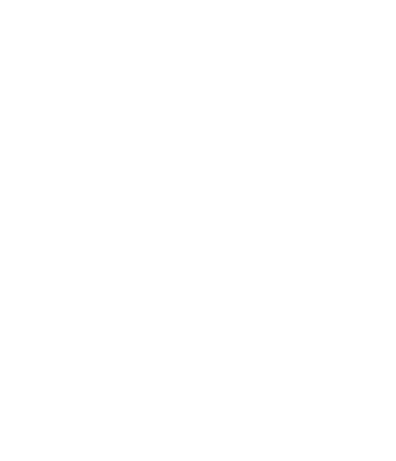
select select "**********"
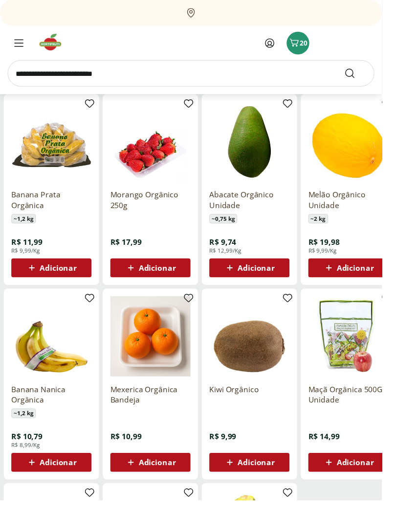
scroll to position [120, 0]
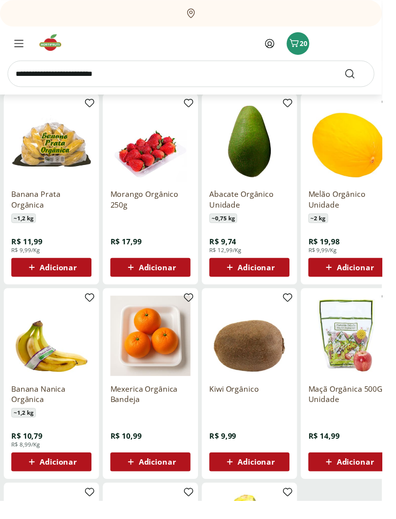
click at [61, 273] on span "Adicionar" at bounding box center [60, 277] width 38 height 8
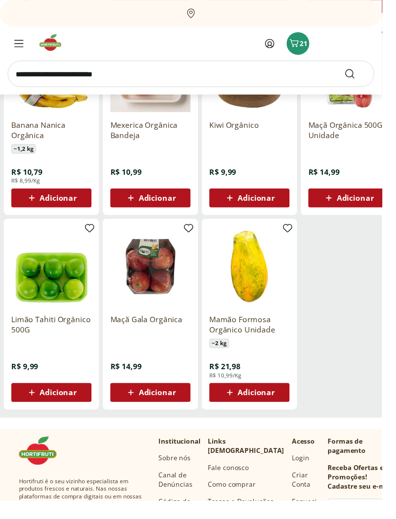
scroll to position [403, 0]
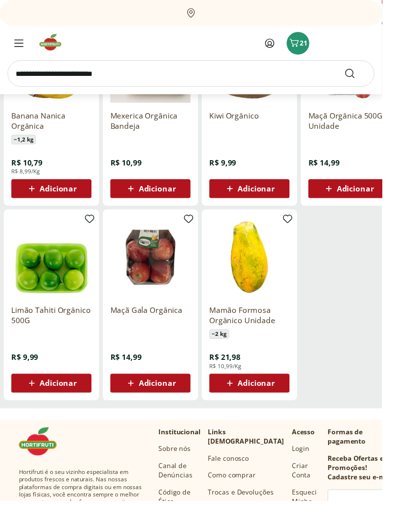
click at [165, 396] on span "Adicionar" at bounding box center [163, 397] width 38 height 8
click at [311, 46] on span "22" at bounding box center [315, 44] width 8 height 9
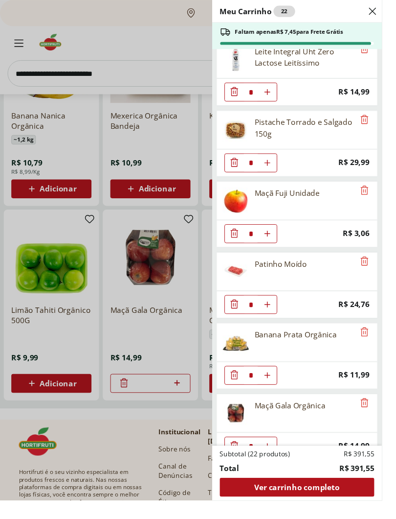
scroll to position [1042, 0]
click at [384, 199] on icon "Remove" at bounding box center [378, 197] width 12 height 12
